Goal: Task Accomplishment & Management: Manage account settings

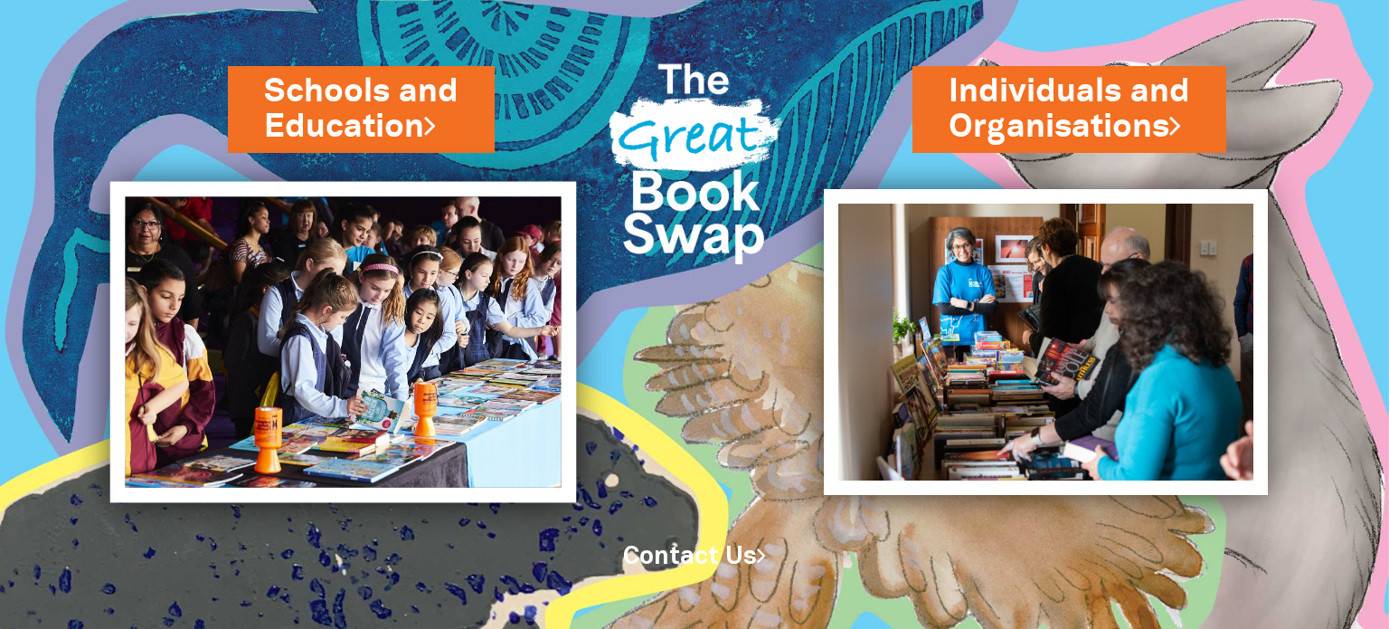
click at [420, 317] on img at bounding box center [342, 342] width 467 height 321
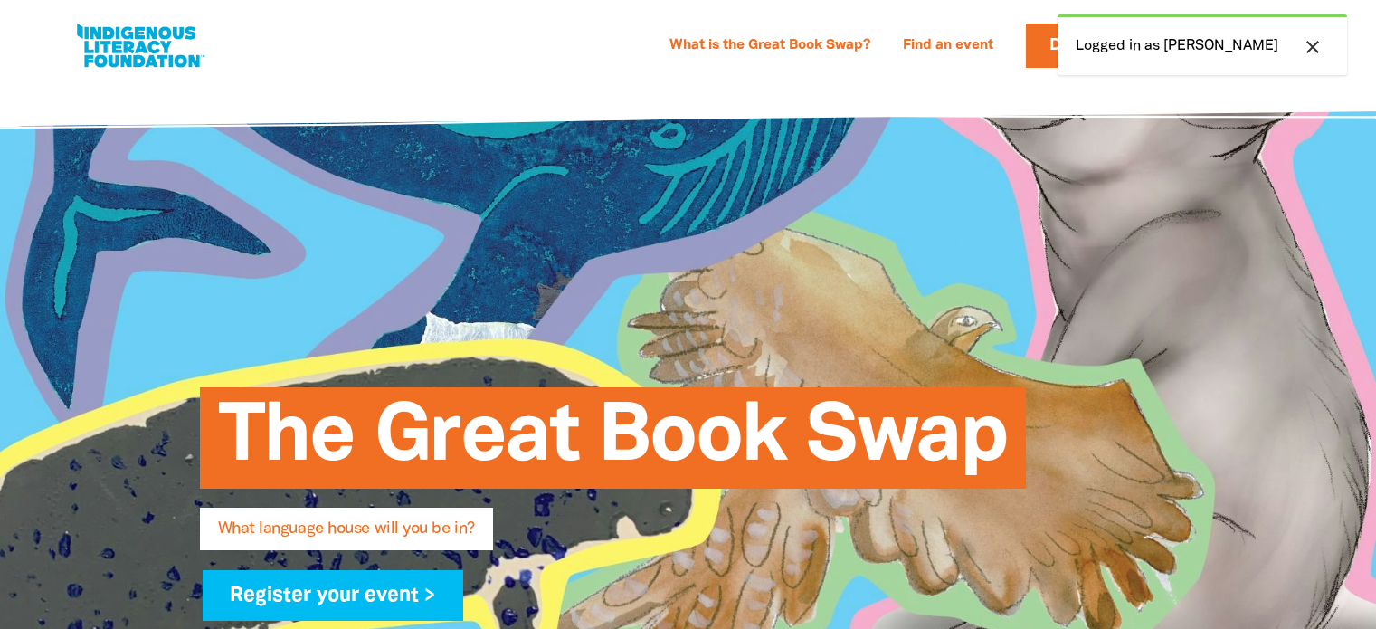
select select "high-school"
click at [1317, 46] on icon "close" at bounding box center [1313, 47] width 22 height 22
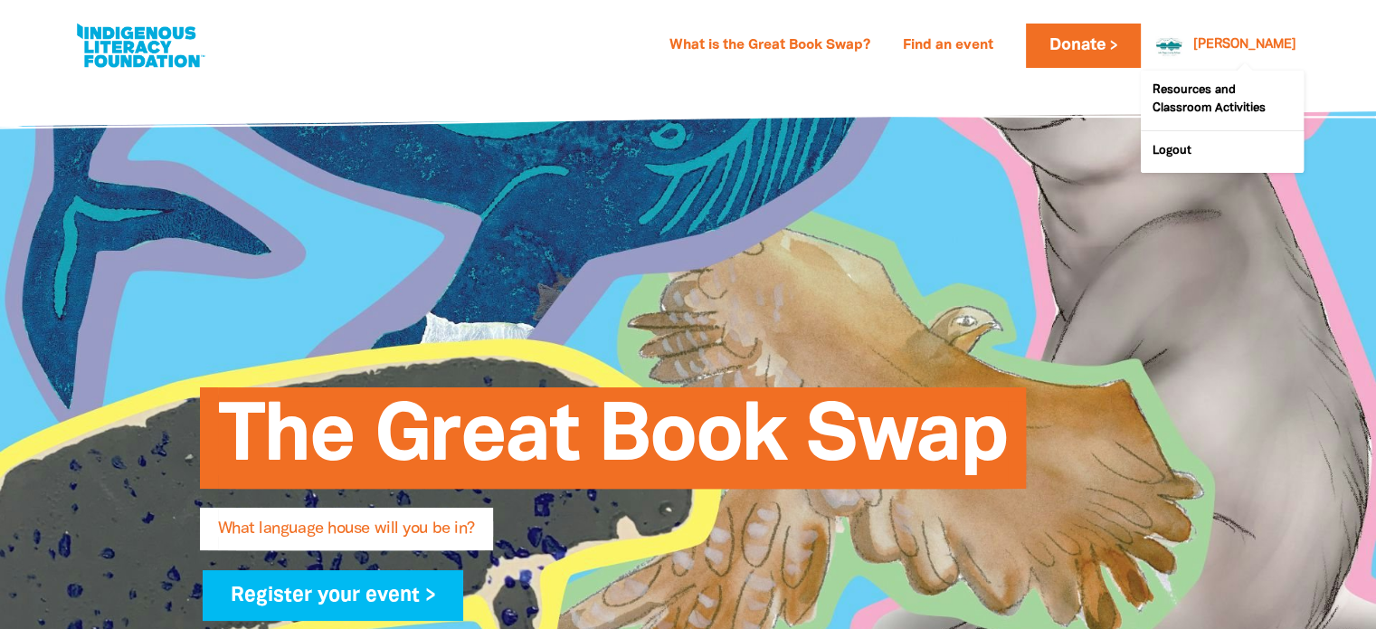
click at [1282, 49] on link "[PERSON_NAME]" at bounding box center [1244, 45] width 103 height 13
click at [1198, 145] on link "Logout" at bounding box center [1222, 152] width 163 height 42
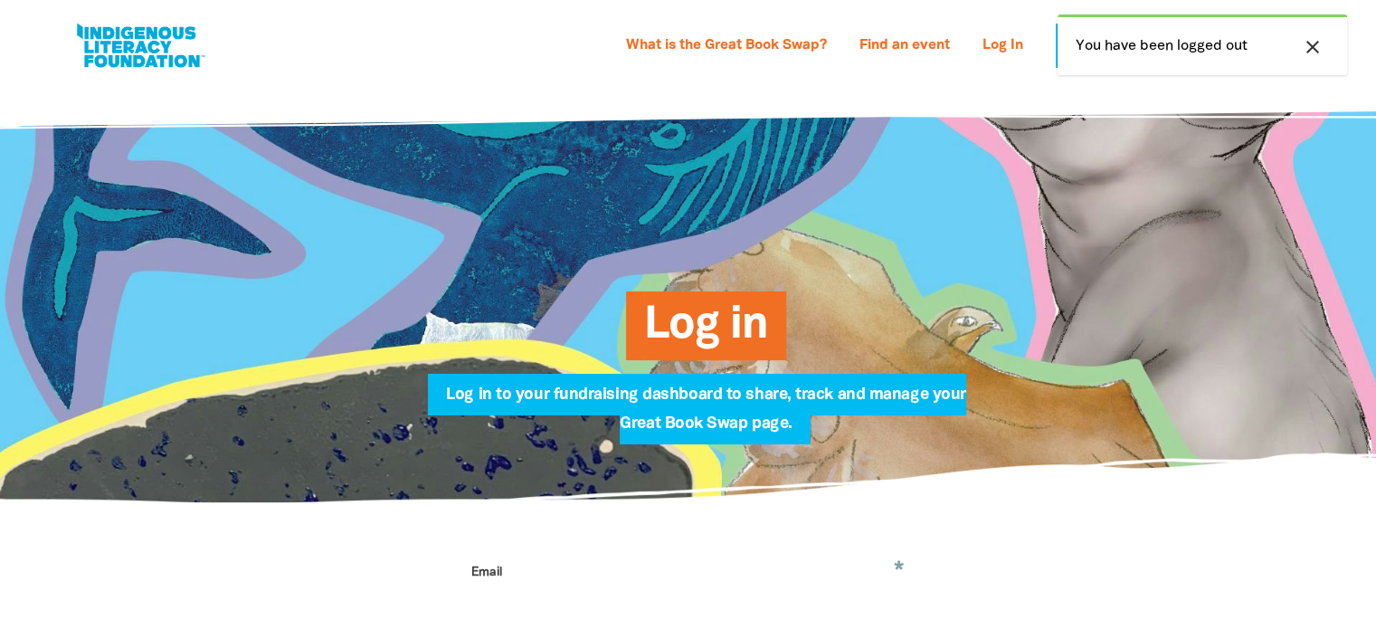
click at [1315, 43] on icon "close" at bounding box center [1313, 47] width 22 height 22
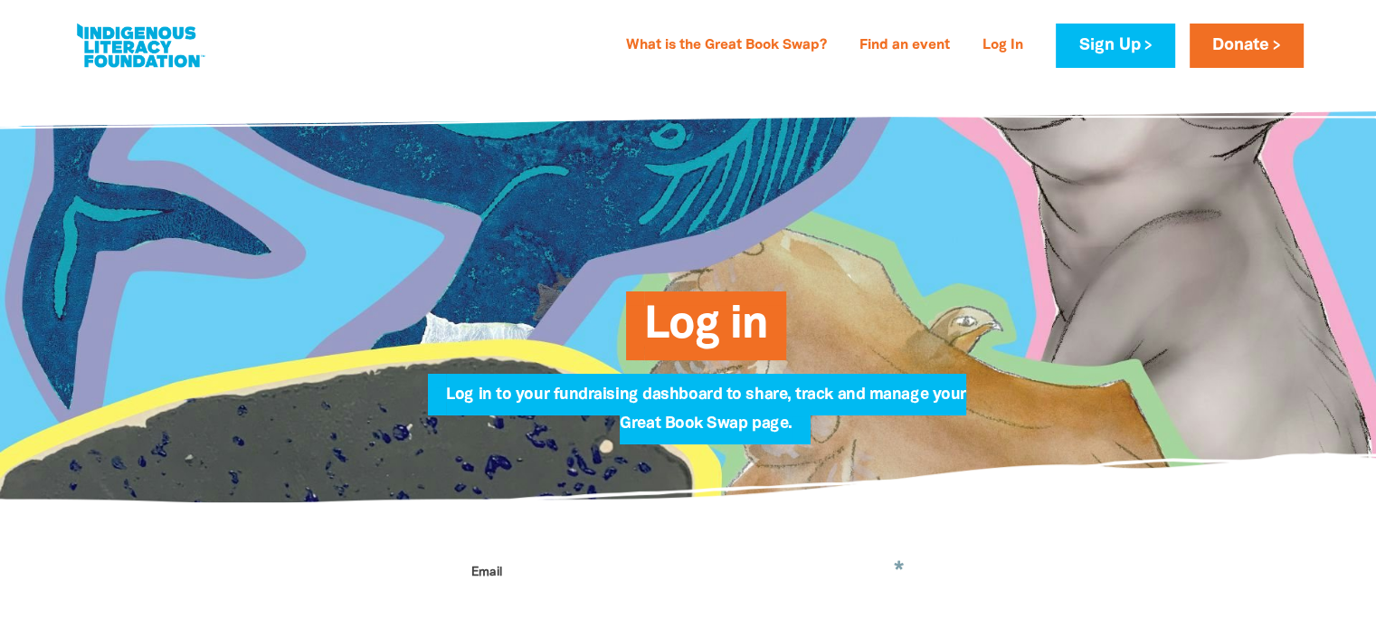
scroll to position [452, 0]
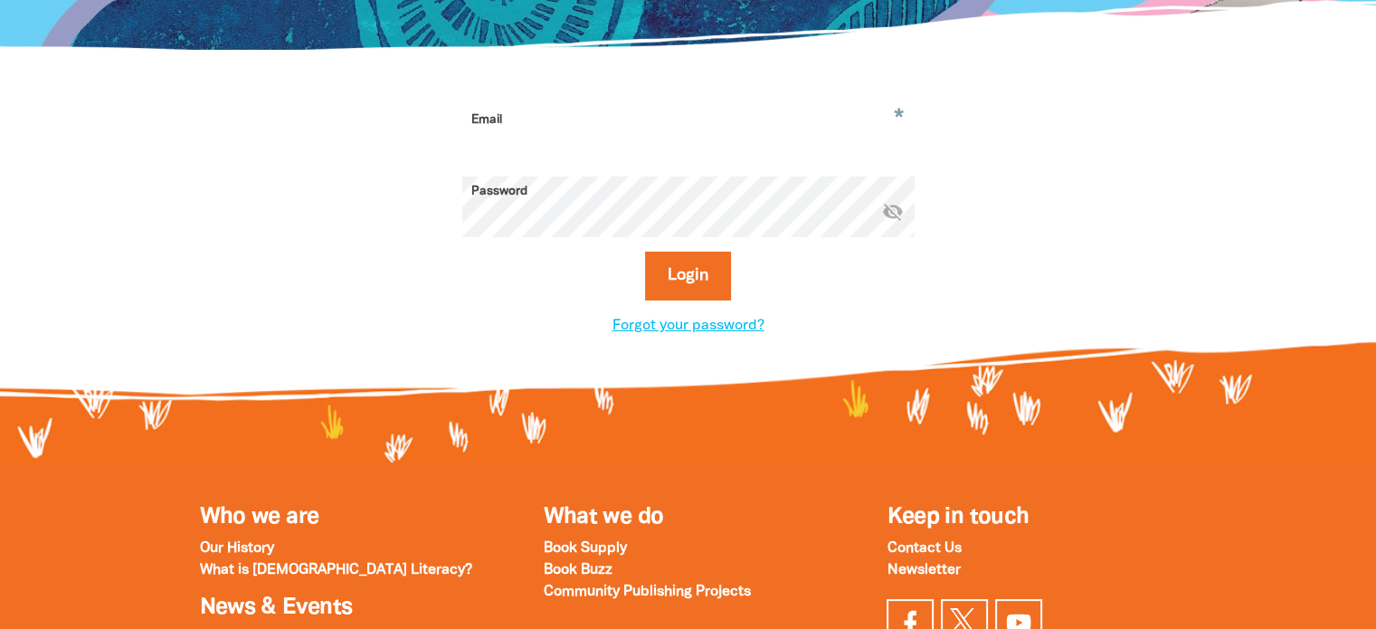
click at [568, 130] on input "Email" at bounding box center [688, 133] width 452 height 57
type input "[PERSON_NAME][EMAIL_ADDRESS][PERSON_NAME][DOMAIN_NAME]"
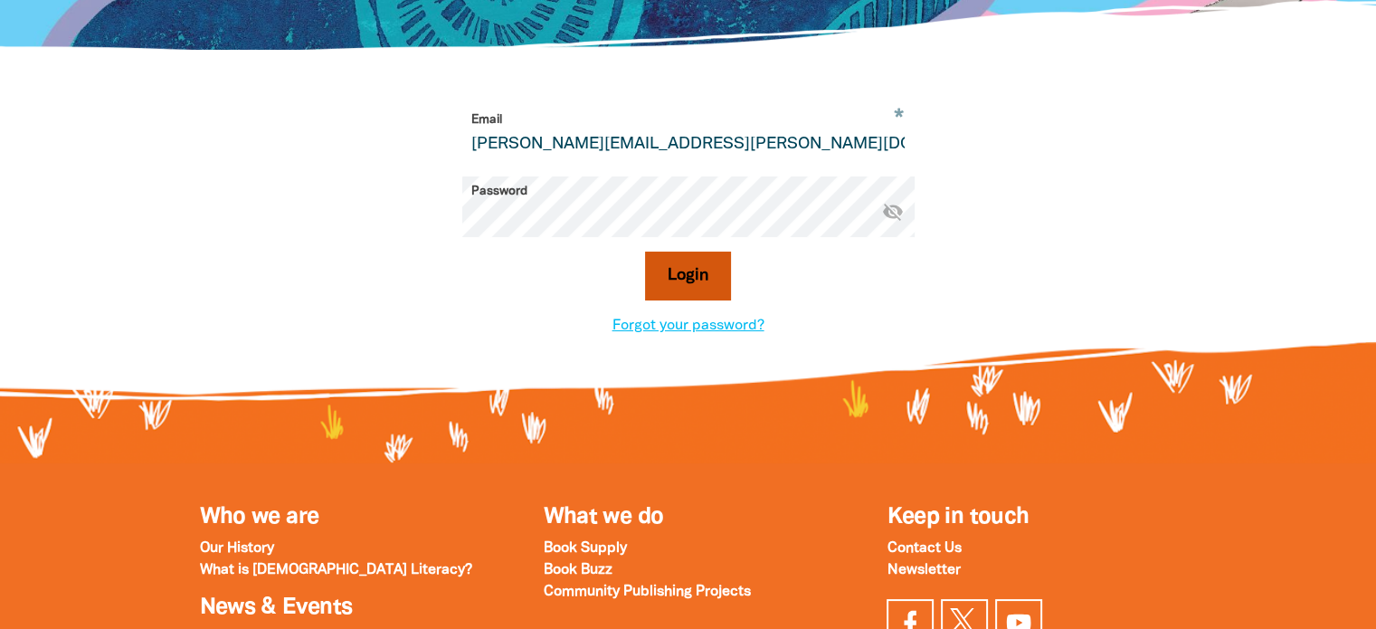
click at [701, 278] on button "Login" at bounding box center [688, 275] width 86 height 49
